Goal: Task Accomplishment & Management: Complete application form

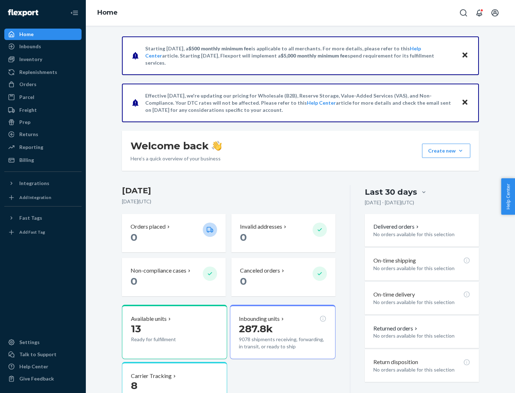
click at [460, 151] on button "Create new Create new inbound Create new order Create new product" at bounding box center [446, 151] width 48 height 14
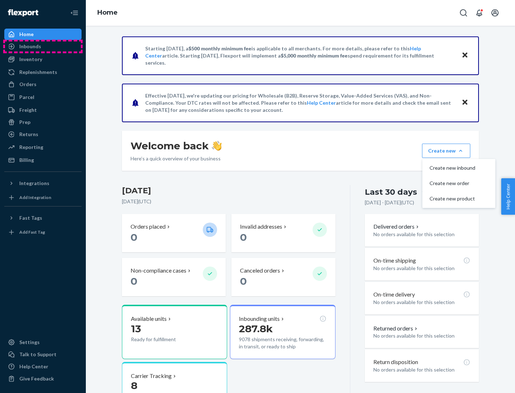
click at [43, 46] on div "Inbounds" at bounding box center [43, 46] width 76 height 10
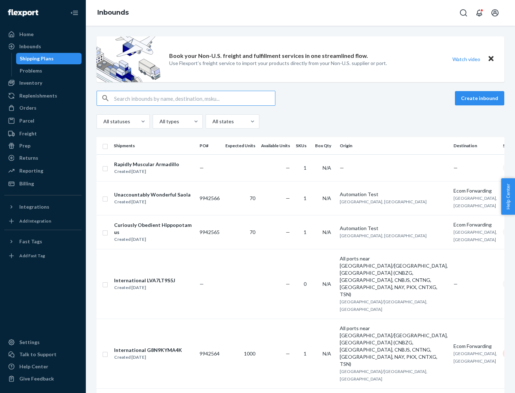
click at [480, 98] on button "Create inbound" at bounding box center [479, 98] width 49 height 14
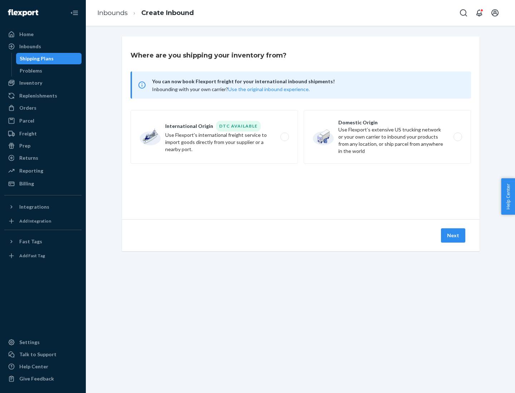
click at [387, 137] on label "Domestic Origin Use Flexport’s extensive US trucking network or your own carrie…" at bounding box center [386, 137] width 167 height 54
click at [457, 137] on input "Domestic Origin Use Flexport’s extensive US trucking network or your own carrie…" at bounding box center [459, 137] width 5 height 5
radio input "true"
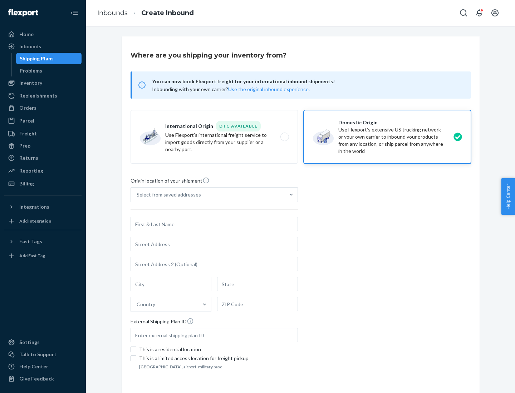
click at [208, 195] on div "Select from saved addresses" at bounding box center [208, 195] width 154 height 14
click at [137, 195] on input "Select from saved addresses" at bounding box center [137, 194] width 1 height 7
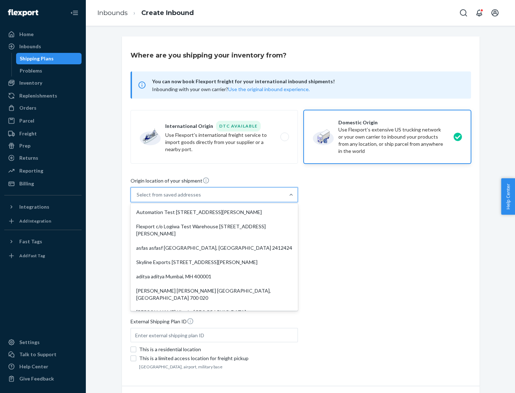
scroll to position [3, 0]
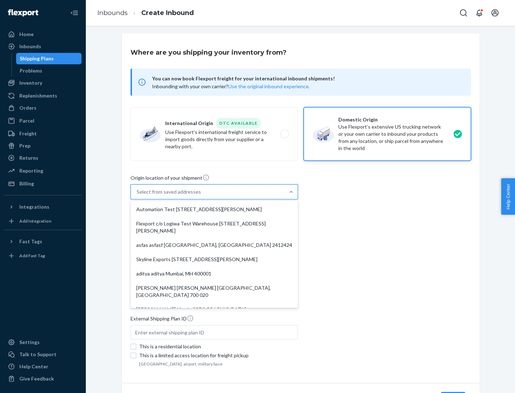
click at [214, 209] on div "Automation Test [STREET_ADDRESS][PERSON_NAME]" at bounding box center [214, 209] width 164 height 14
click at [137, 196] on input "option Automation Test [STREET_ADDRESS][PERSON_NAME]. 9 results available. Use …" at bounding box center [137, 191] width 1 height 7
type input "Automation Test"
type input "9th Floor"
type input "[GEOGRAPHIC_DATA]"
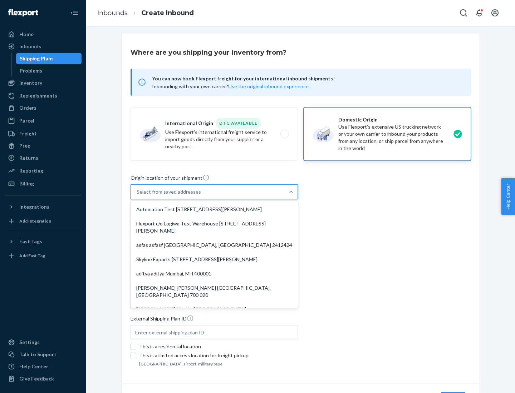
type input "CA"
type input "94104"
type input "[STREET_ADDRESS][PERSON_NAME]"
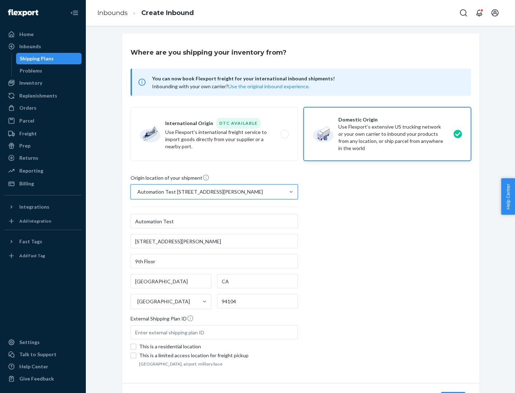
scroll to position [42, 0]
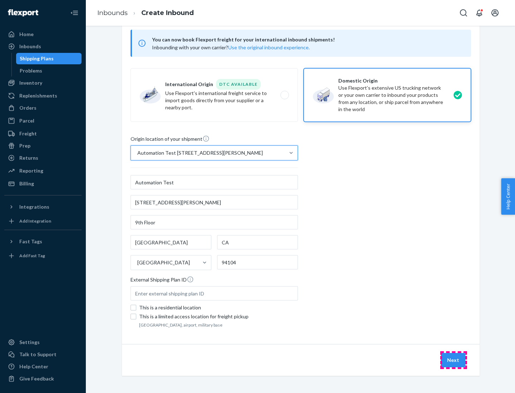
click at [453, 360] on button "Next" at bounding box center [453, 360] width 24 height 14
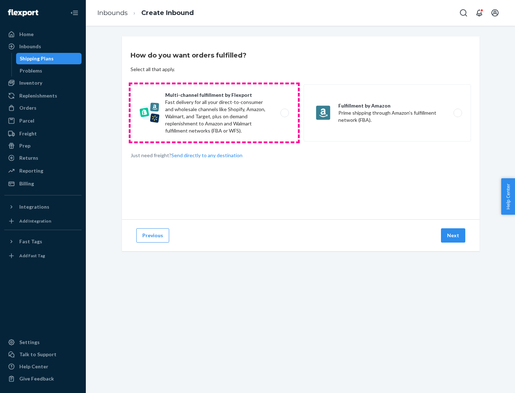
click at [214, 113] on label "Multi-channel fulfillment by Flexport Fast delivery for all your direct-to-cons…" at bounding box center [213, 112] width 167 height 57
click at [284, 113] on input "Multi-channel fulfillment by Flexport Fast delivery for all your direct-to-cons…" at bounding box center [286, 113] width 5 height 5
radio input "true"
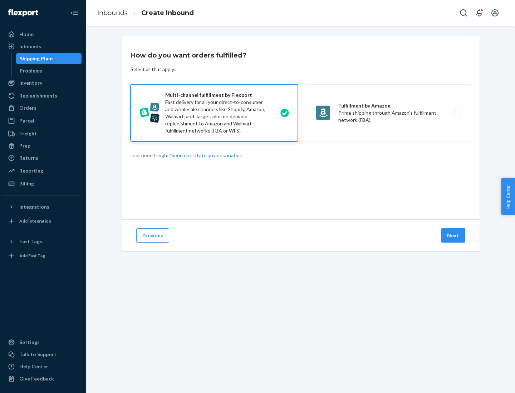
click at [453, 236] on button "Next" at bounding box center [453, 235] width 24 height 14
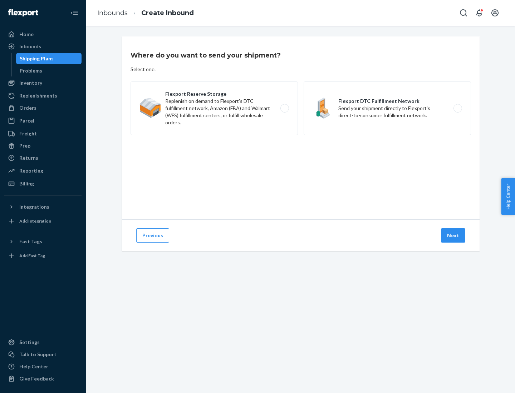
click at [387, 108] on label "Flexport DTC Fulfillment Network Send your shipment directly to Flexport's dire…" at bounding box center [386, 108] width 167 height 54
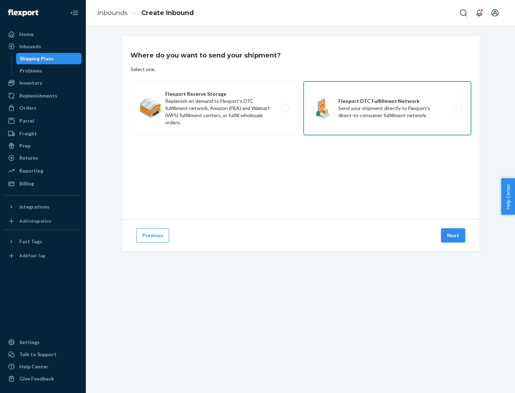
click at [457, 108] on input "Flexport DTC Fulfillment Network Send your shipment directly to Flexport's dire…" at bounding box center [459, 108] width 5 height 5
radio input "true"
click at [453, 236] on button "Next" at bounding box center [453, 235] width 24 height 14
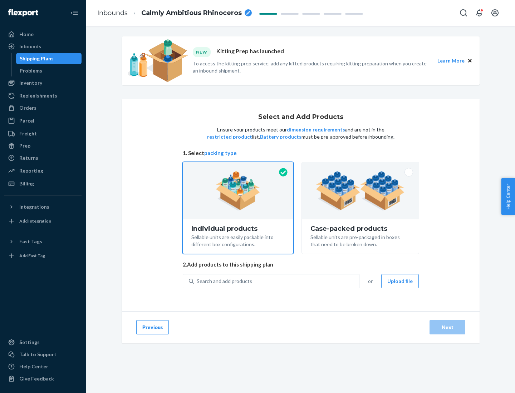
click at [360, 191] on img at bounding box center [360, 190] width 89 height 39
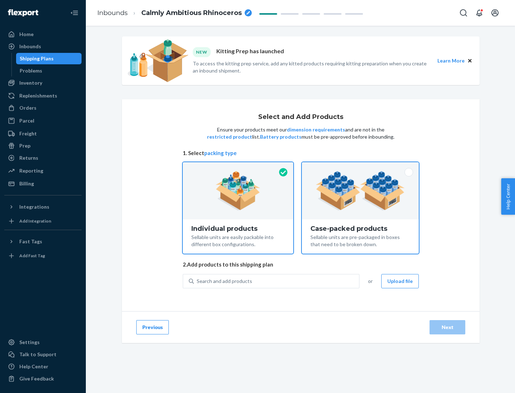
click at [360, 167] on input "Case-packed products Sellable units are pre-packaged in boxes that need to be b…" at bounding box center [360, 164] width 5 height 5
radio input "true"
radio input "false"
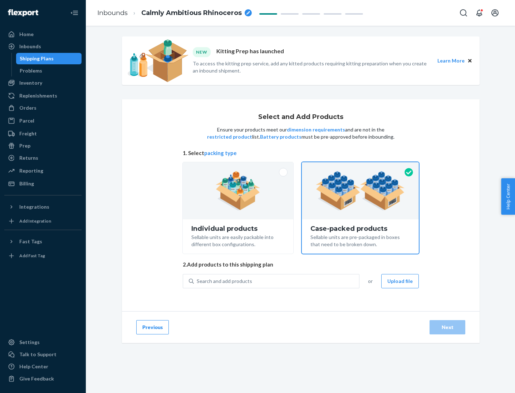
click at [277, 281] on div "Search and add products" at bounding box center [276, 281] width 165 height 13
click at [197, 281] on input "Search and add products" at bounding box center [197, 281] width 1 height 7
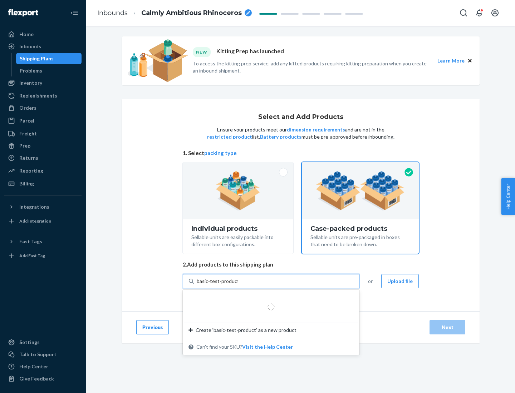
type input "basic-test-product-1"
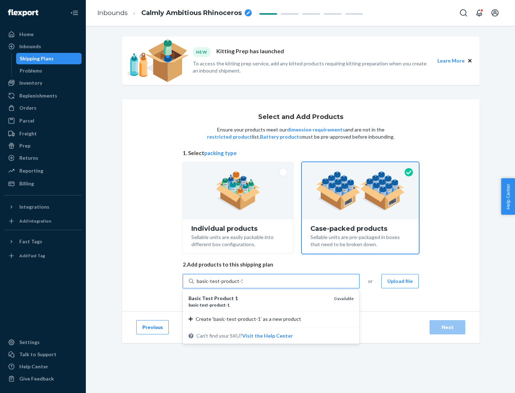
click at [258, 305] on div "basic - test - product - 1" at bounding box center [258, 305] width 140 height 6
click at [242, 285] on input "basic-test-product-1" at bounding box center [220, 281] width 46 height 7
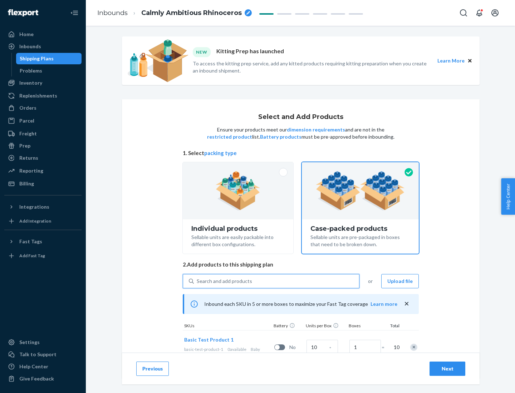
scroll to position [26, 0]
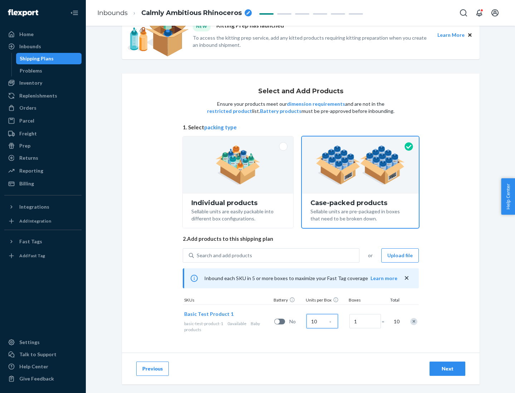
type input "10"
type input "7"
click at [447, 369] on div "Next" at bounding box center [447, 368] width 24 height 7
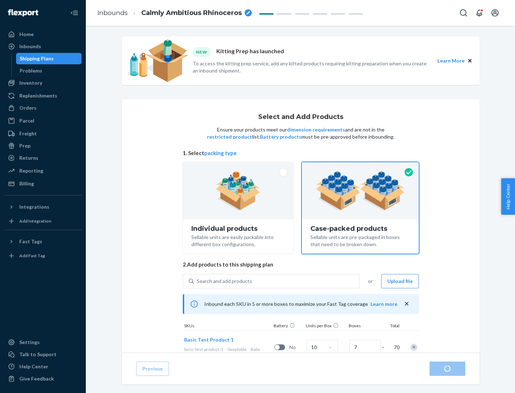
radio input "true"
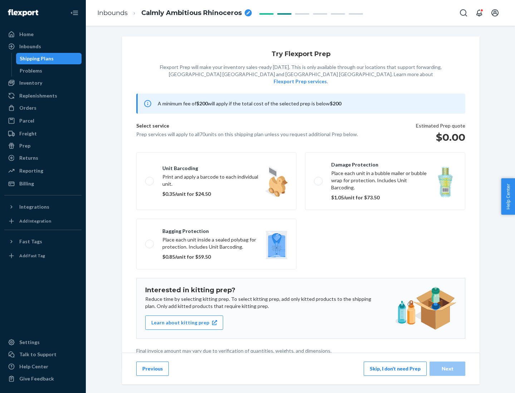
scroll to position [2, 0]
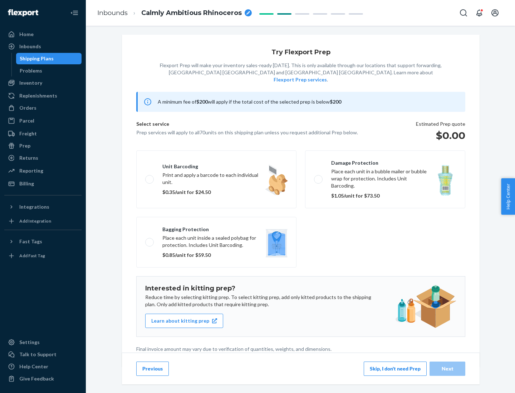
click at [395, 369] on button "Skip, I don't need Prep" at bounding box center [395, 369] width 63 height 14
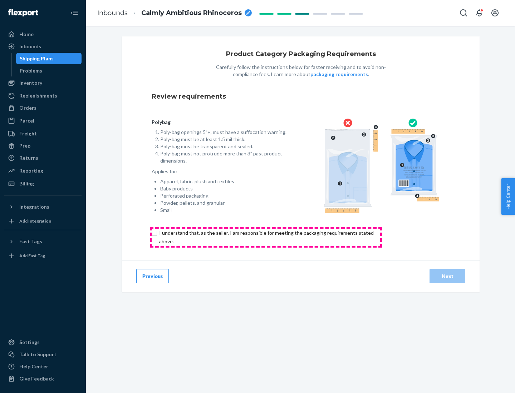
click at [266, 237] on input "checkbox" at bounding box center [271, 237] width 238 height 17
checkbox input "true"
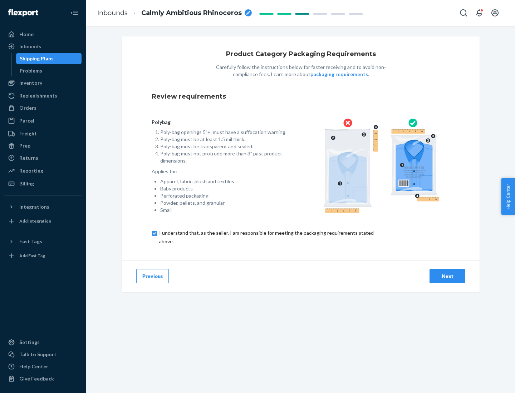
click at [447, 276] on div "Next" at bounding box center [447, 276] width 24 height 7
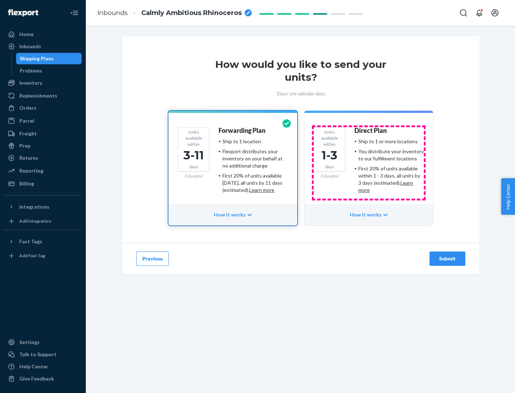
click at [369, 163] on ul "Ship to 1 or more locations You distribute your inventory to our fulfillment lo…" at bounding box center [388, 166] width 69 height 56
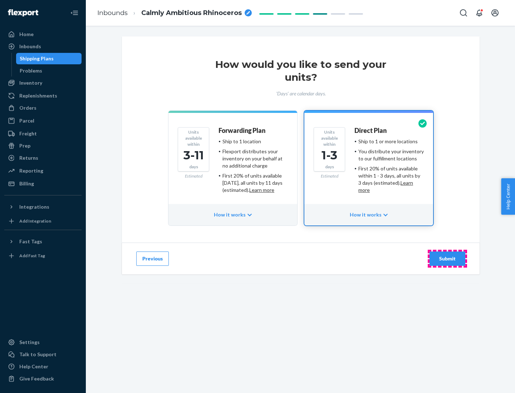
click at [447, 259] on div "Submit" at bounding box center [447, 258] width 24 height 7
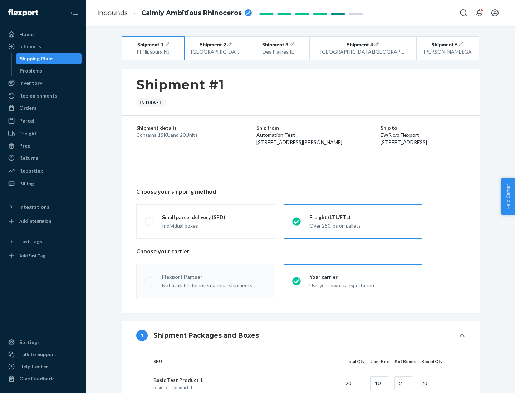
radio input "true"
radio input "false"
radio input "true"
radio input "false"
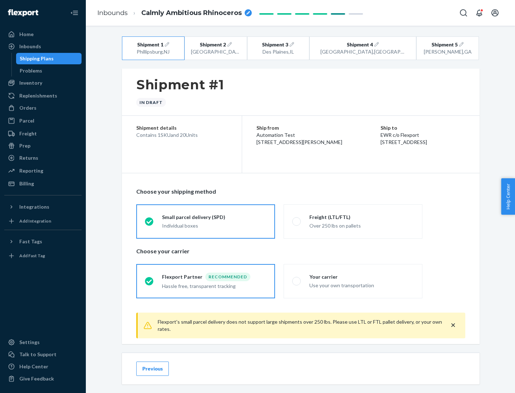
scroll to position [8, 0]
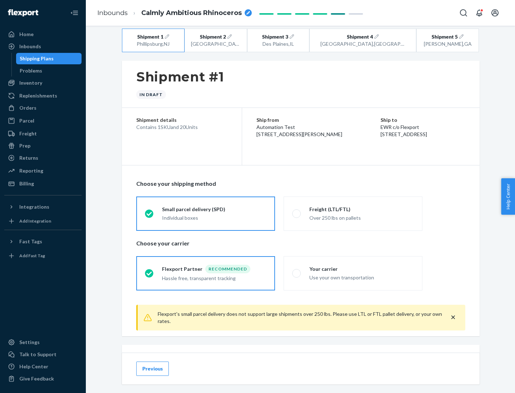
click at [361, 209] on div "Freight (LTL/FTL)" at bounding box center [361, 209] width 104 height 7
click at [297, 211] on input "Freight (LTL/FTL) Over 250 lbs on pallets" at bounding box center [294, 213] width 5 height 5
radio input "true"
radio input "false"
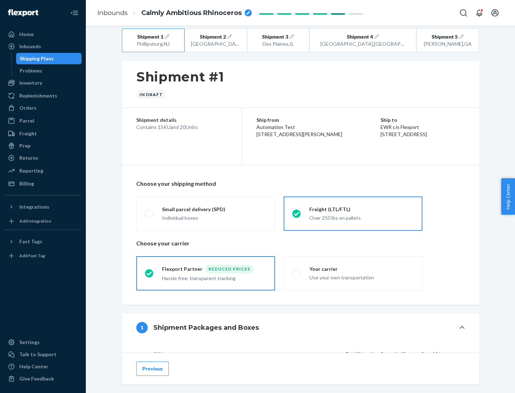
scroll to position [68, 0]
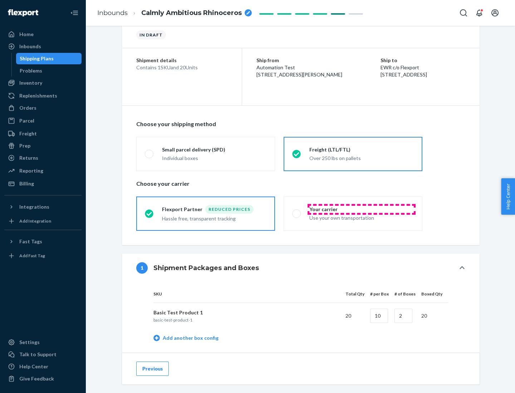
click at [361, 209] on div "Your carrier" at bounding box center [361, 209] width 104 height 7
click at [297, 211] on input "Your carrier Use your own transportation" at bounding box center [294, 213] width 5 height 5
radio input "true"
radio input "false"
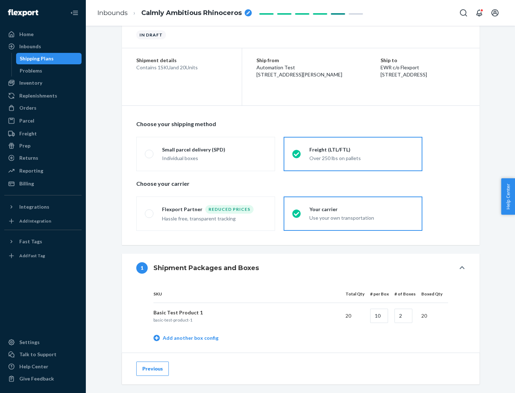
scroll to position [226, 0]
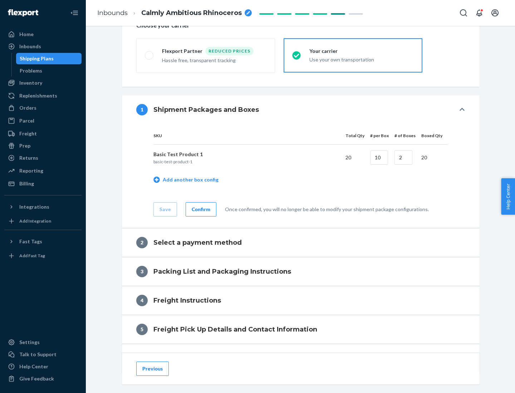
click at [200, 209] on div "Confirm" at bounding box center [201, 209] width 19 height 7
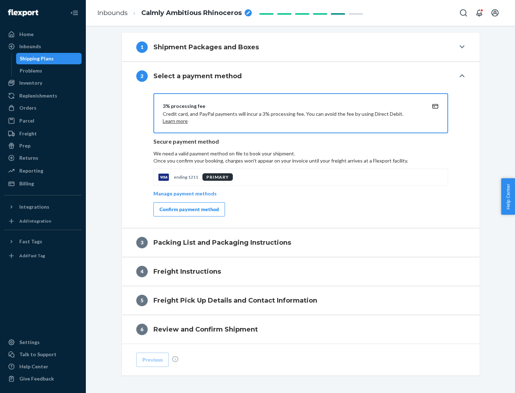
click at [188, 209] on div "Confirm payment method" at bounding box center [188, 209] width 59 height 7
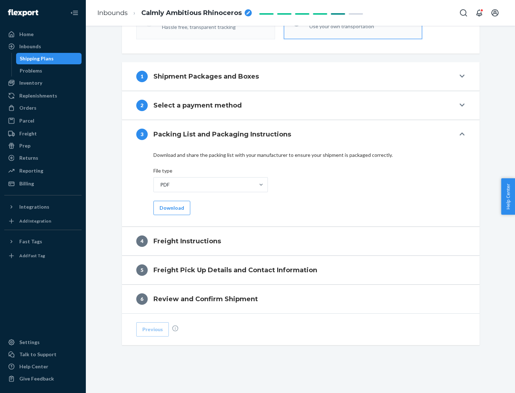
scroll to position [258, 0]
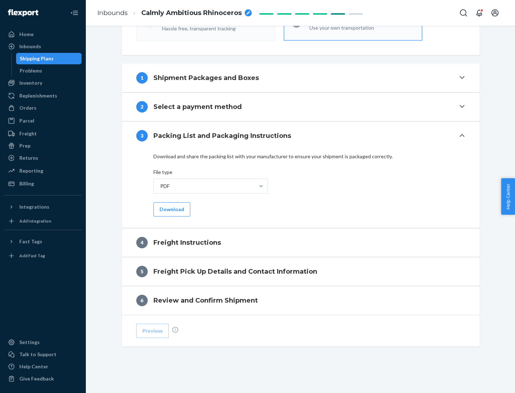
click at [171, 209] on button "Download" at bounding box center [171, 209] width 37 height 14
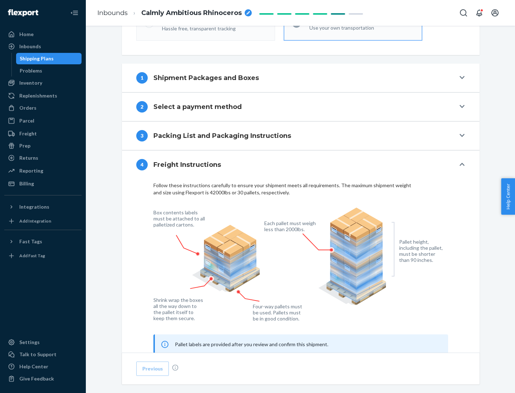
scroll to position [432, 0]
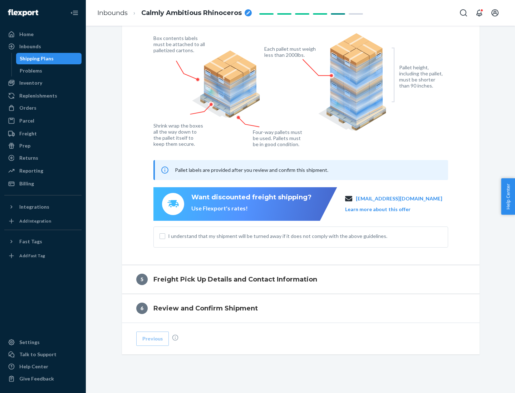
click at [386, 209] on button "Learn more about this offer" at bounding box center [377, 209] width 65 height 7
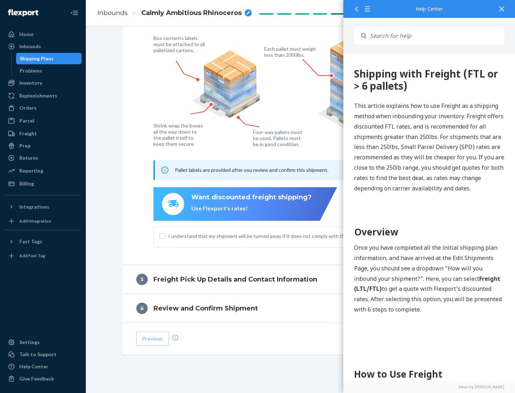
scroll to position [0, 0]
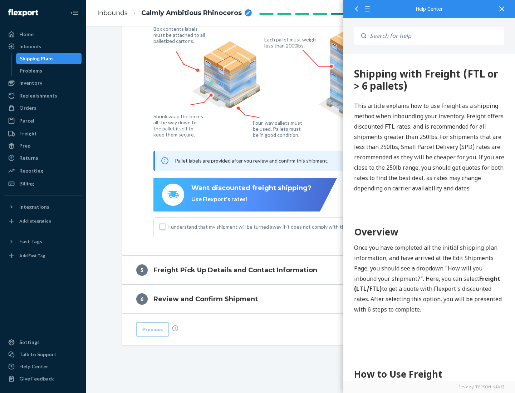
click at [162, 227] on input "I understand that my shipment will be turned away if it does not comply with th…" at bounding box center [162, 227] width 6 height 6
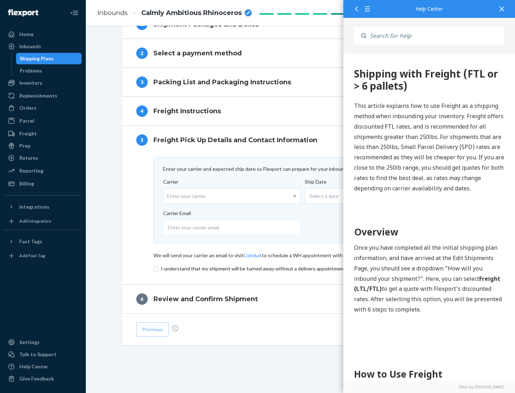
scroll to position [311, 0]
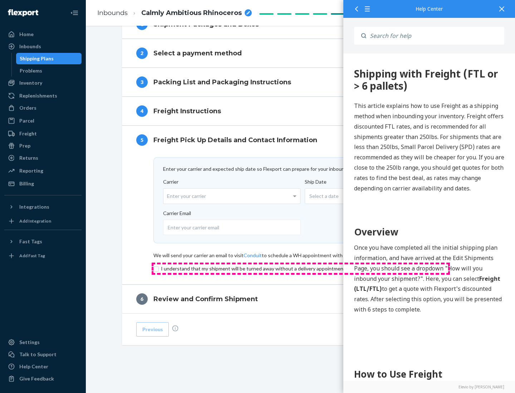
click at [301, 268] on input "checkbox" at bounding box center [300, 269] width 295 height 9
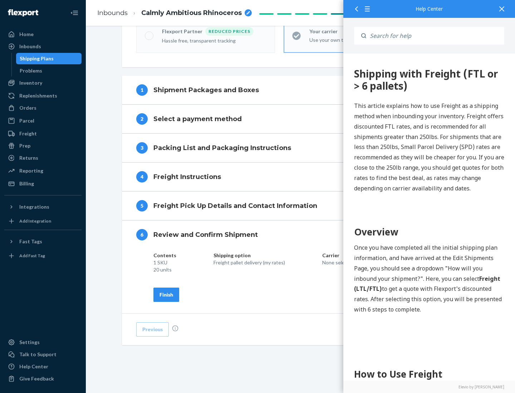
click at [166, 295] on div "Finish" at bounding box center [166, 294] width 14 height 7
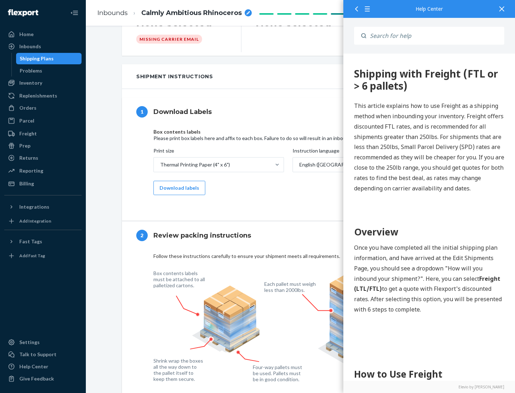
scroll to position [0, 0]
